Goal: Task Accomplishment & Management: Complete application form

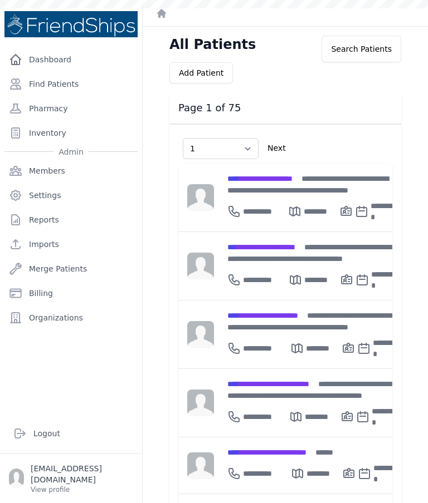
select select "1"
click at [283, 315] on div "**********" at bounding box center [312, 321] width 171 height 23
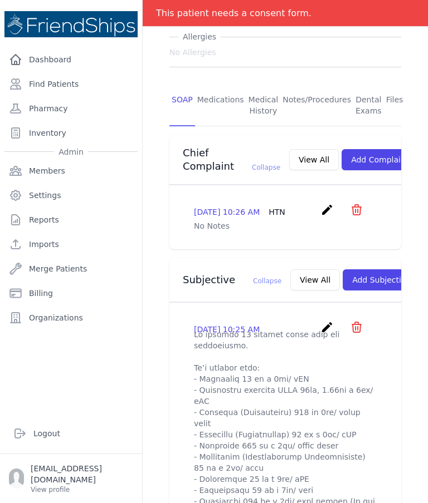
scroll to position [184, 0]
click at [362, 274] on button "Add Subjective" at bounding box center [380, 279] width 77 height 21
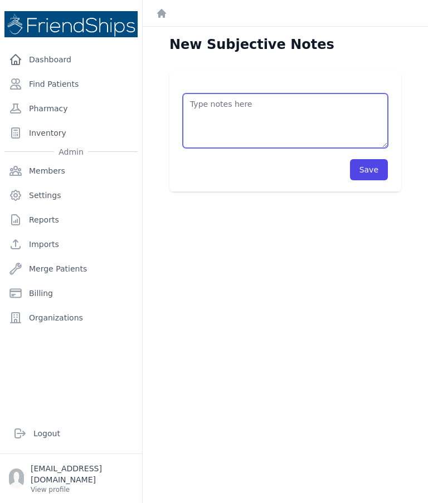
click at [308, 122] on textarea at bounding box center [285, 121] width 205 height 55
click at [249, 138] on textarea "Pt arrived on time at the clinic [DATE]. [MEDICAL_DATA] - TC: 2.87 mmoles/L" at bounding box center [285, 121] width 205 height 55
click at [247, 135] on textarea "Pt arrived on time at the clinic [DATE]. [MEDICAL_DATA] - TC: 2.87 mmoles/L" at bounding box center [285, 121] width 205 height 55
click at [291, 132] on textarea "Pt arrived on time at the clinic [DATE]. [MEDICAL_DATA] - TC: 2.87 mmoles/L" at bounding box center [285, 121] width 205 height 55
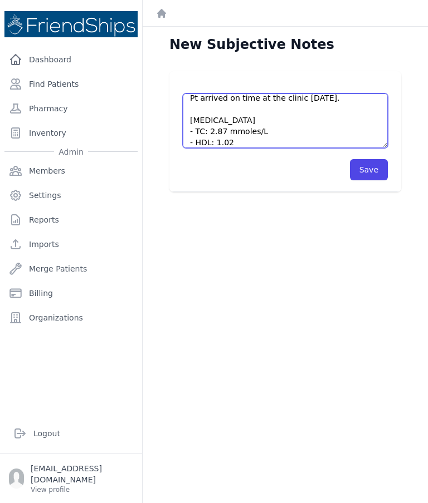
paste textarea "mmoles/L"
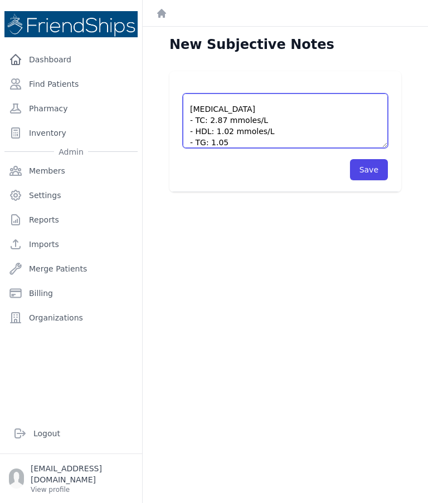
paste textarea "mmoles/L"
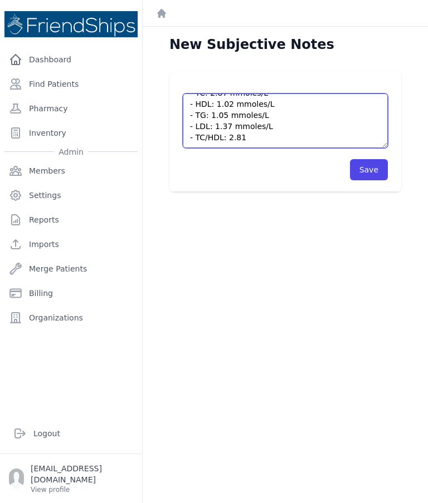
scroll to position [45, 0]
click at [282, 138] on textarea "Pt arrived on time at the clinic [DATE]. [MEDICAL_DATA] - TC: 2.87 mmoles/L - H…" at bounding box center [285, 121] width 205 height 55
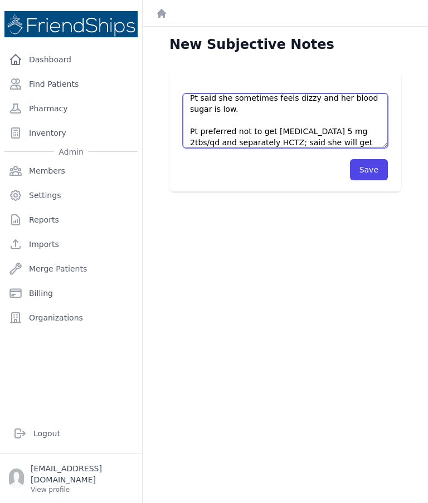
scroll to position [145, 0]
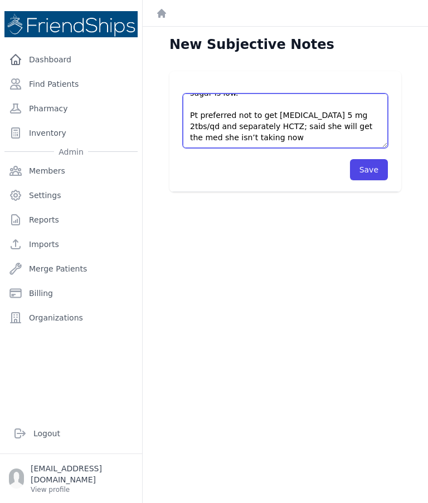
click at [371, 124] on textarea "Pt arrived on time at the clinic [DATE]. [MEDICAL_DATA] - TC: 2.87 mmoles/L - H…" at bounding box center [285, 121] width 205 height 55
click at [264, 136] on textarea "Pt arrived on time at the clinic [DATE]. [MEDICAL_DATA] - TC: 2.87 mmoles/L - H…" at bounding box center [285, 121] width 205 height 55
click at [304, 136] on textarea "Pt arrived on time at the clinic [DATE]. [MEDICAL_DATA] - TC: 2.87 mmoles/L - H…" at bounding box center [285, 121] width 205 height 55
click at [303, 140] on textarea "Pt arrived on time at the clinic [DATE]. [MEDICAL_DATA] - TC: 2.87 mmoles/L - H…" at bounding box center [285, 121] width 205 height 55
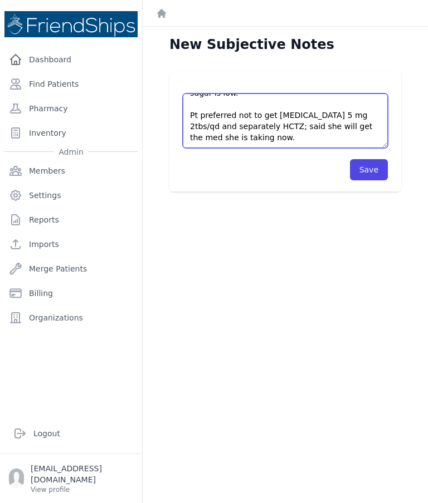
scroll to position [167, 0]
type textarea "Pt arrived on time at the clinic [DATE]. [MEDICAL_DATA] - TC: 2.87 mmoles/L - H…"
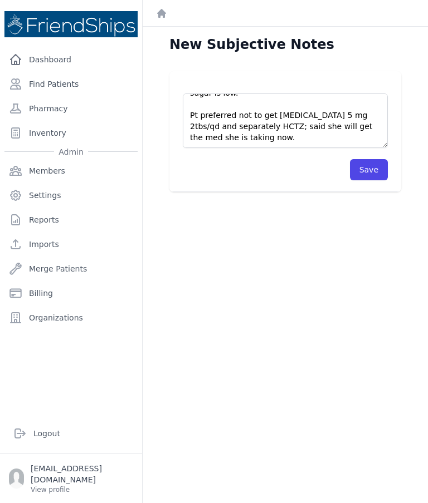
click at [362, 166] on button "Save" at bounding box center [369, 169] width 38 height 21
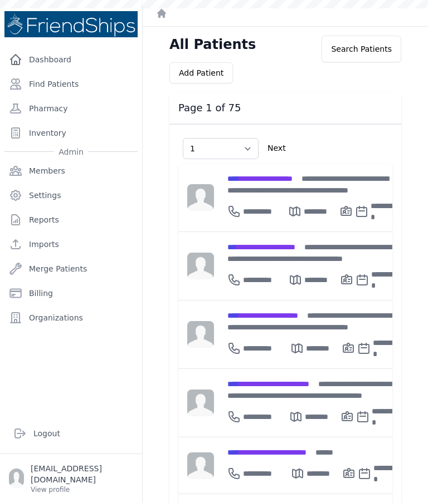
select select "1"
click at [290, 310] on div "**********" at bounding box center [312, 321] width 171 height 23
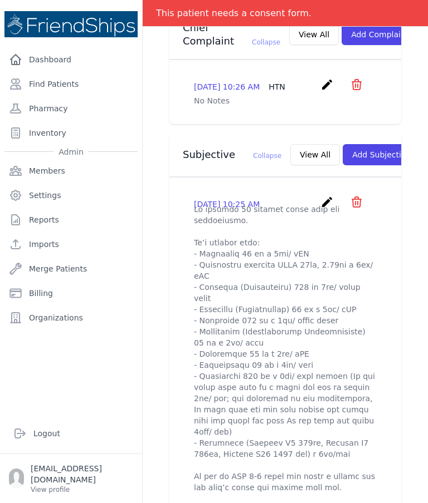
scroll to position [306, 0]
